Goal: Check status: Check status

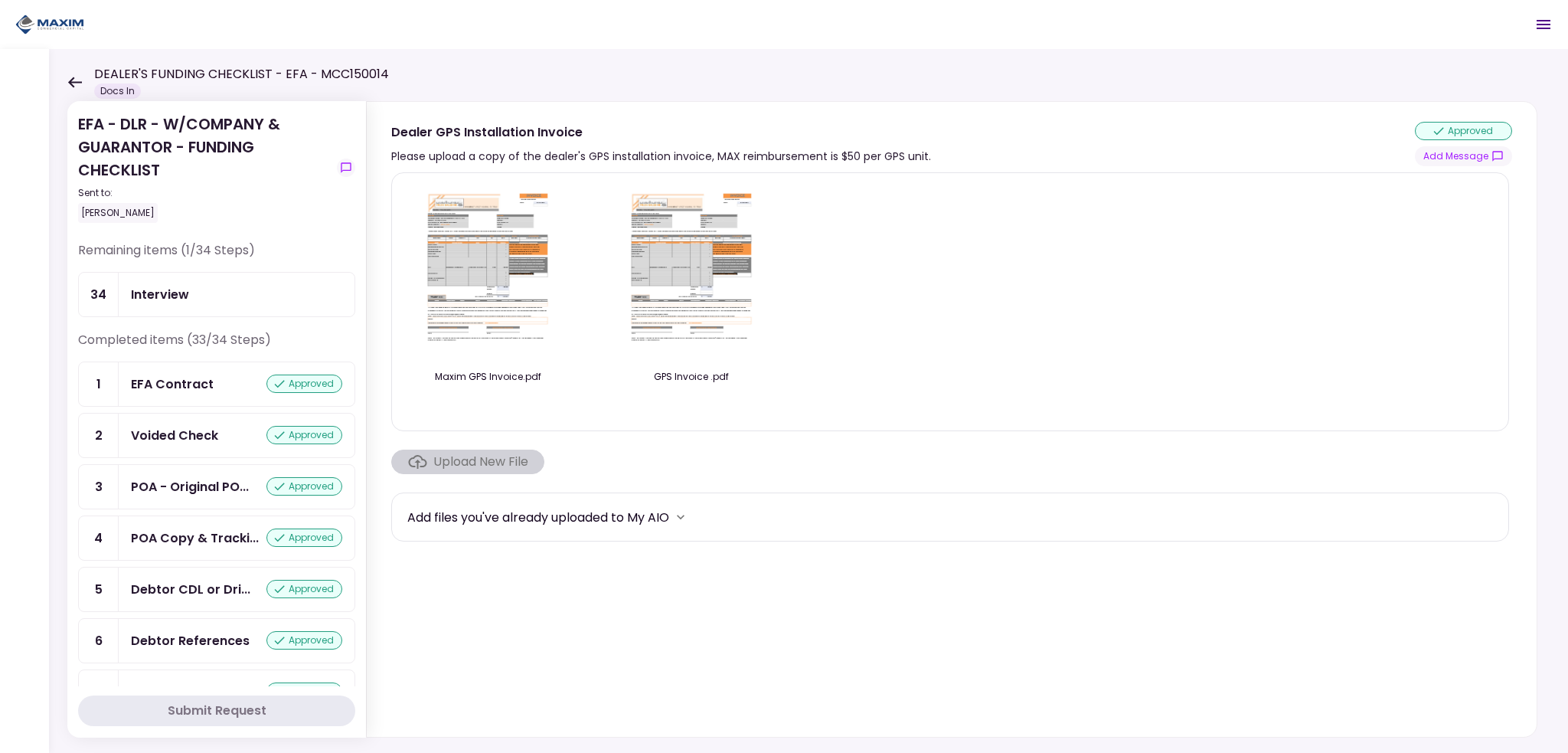
click at [72, 82] on icon at bounding box center [74, 82] width 14 height 11
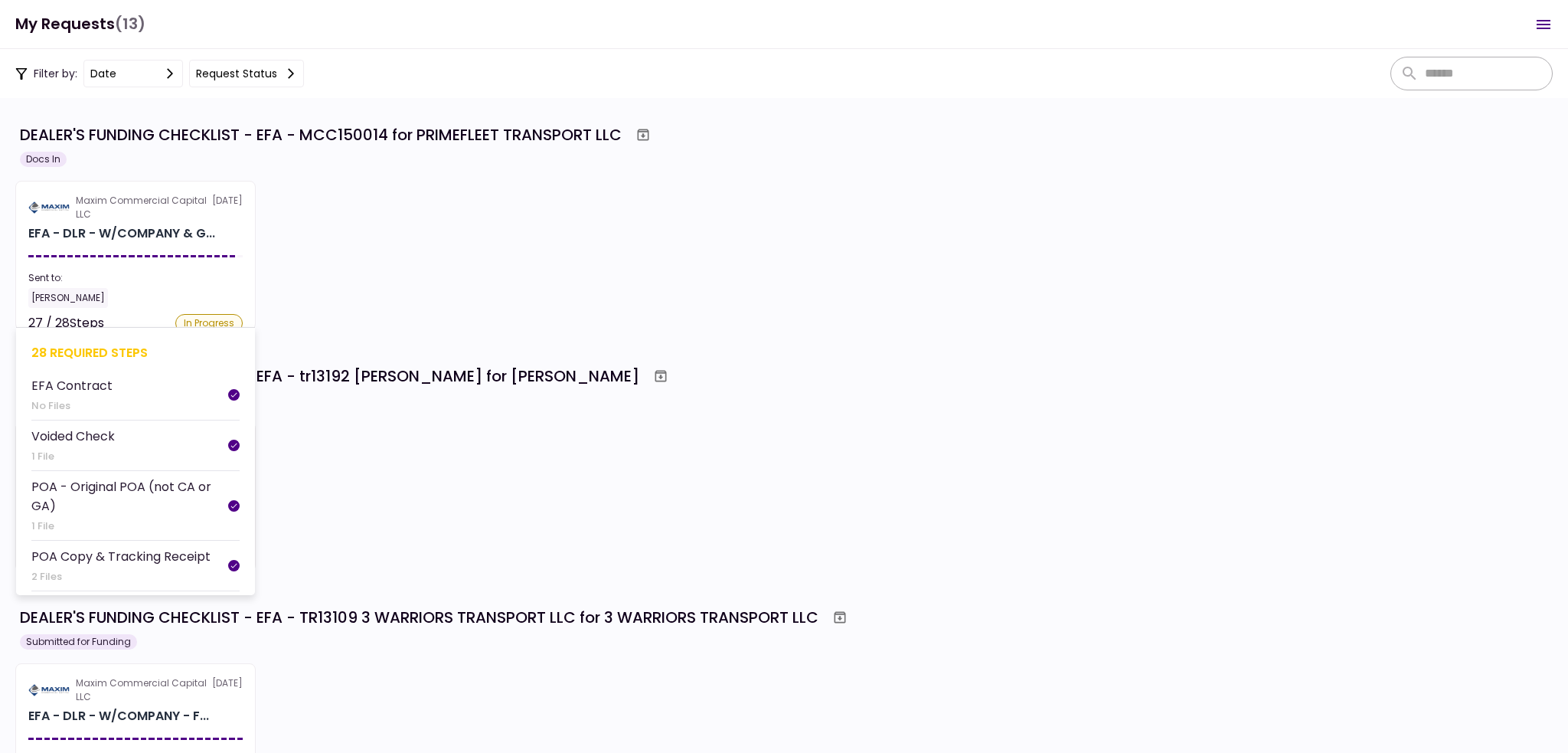
click at [175, 269] on section "Maxim Commercial Capital LLC [DATE] EFA - DLR - W/COMPANY & G... Sent to: [PERS…" at bounding box center [135, 255] width 241 height 149
